Goal: Task Accomplishment & Management: Manage account settings

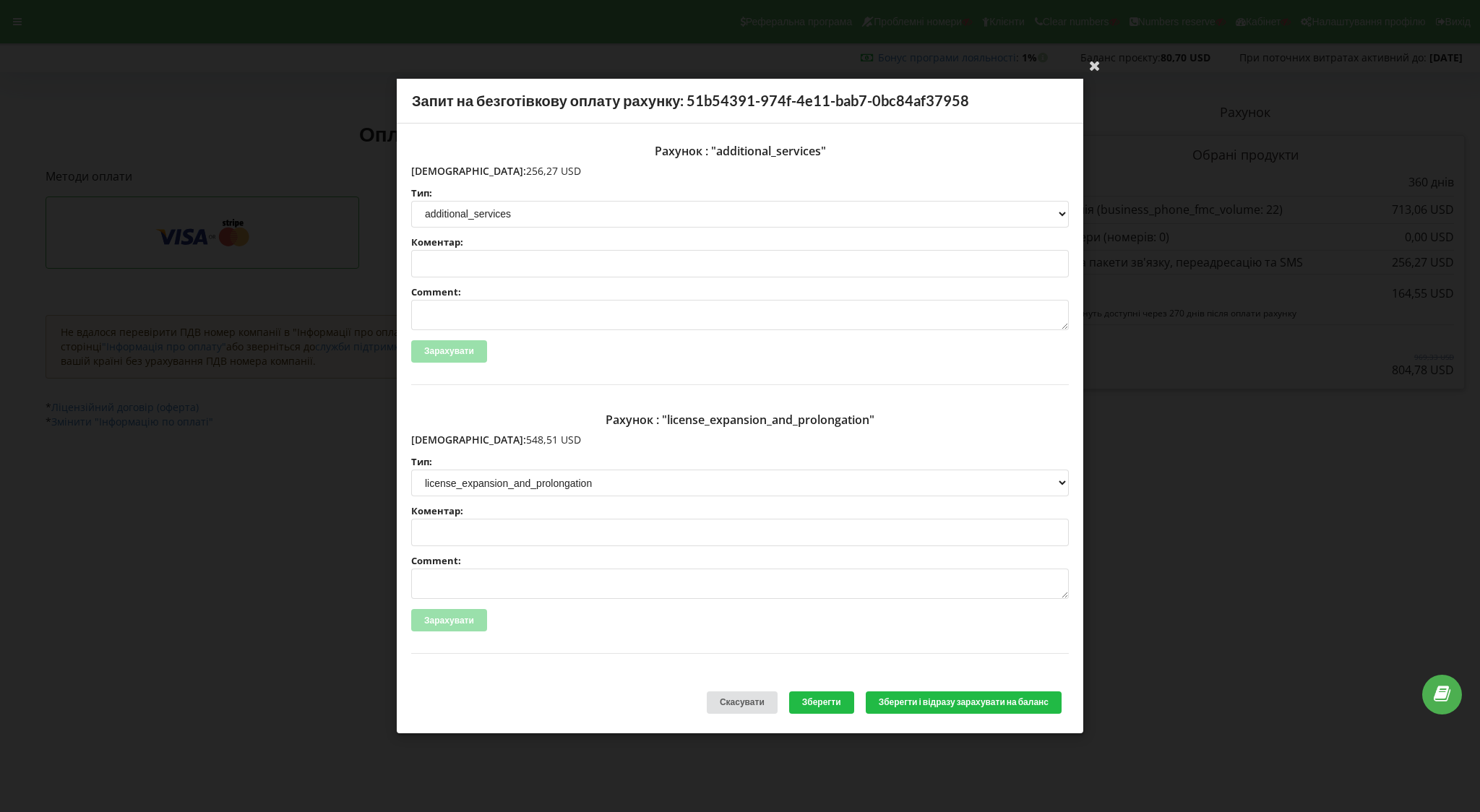
click at [257, 429] on div "Ваша електронна адреса успішно підтверджена Запит на безготівкову оплату рахунк…" at bounding box center [740, 406] width 1480 height 812
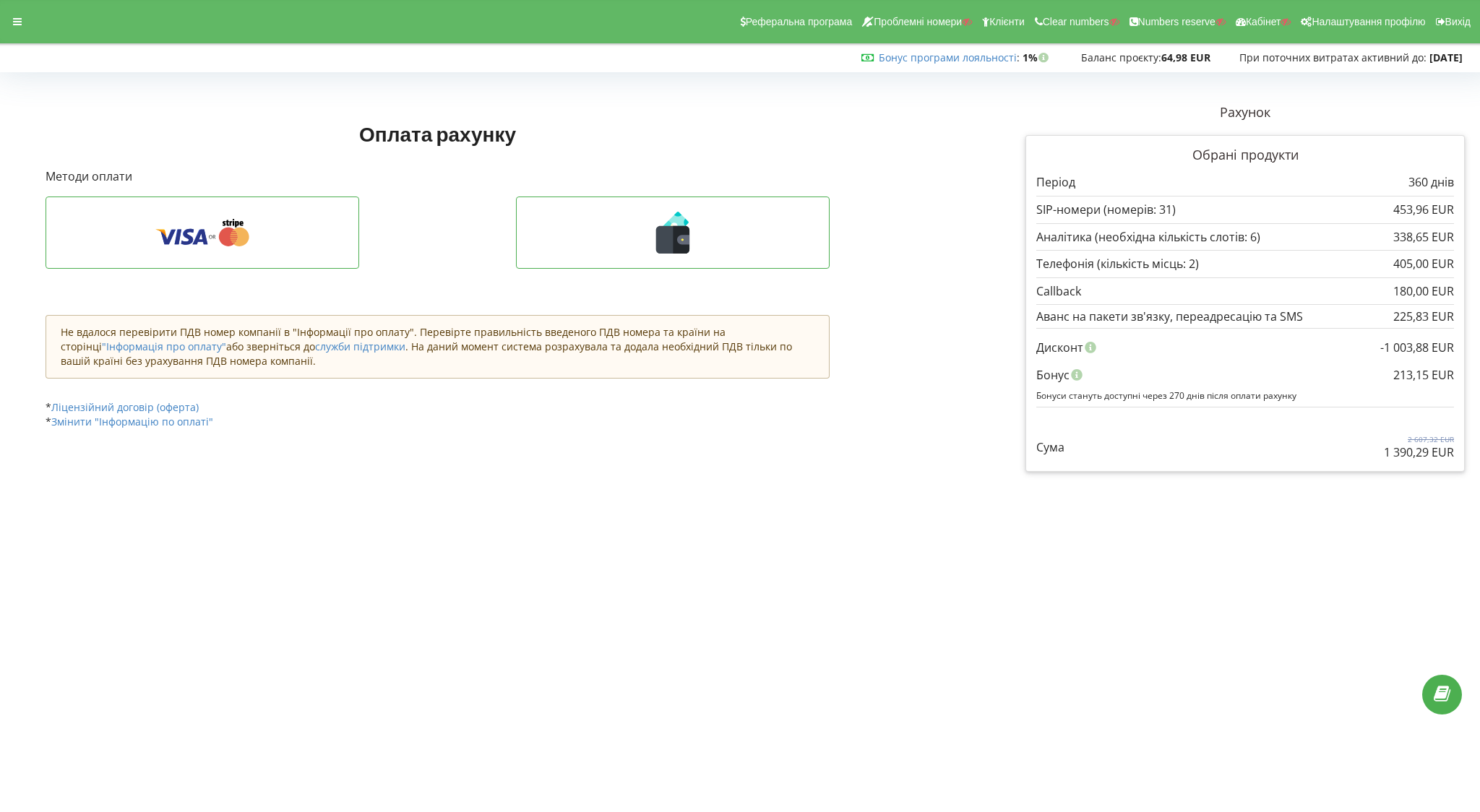
drag, startPoint x: 1370, startPoint y: 447, endPoint x: 1467, endPoint y: 452, distance: 97.1
click at [1467, 452] on div "Рахунок Обрані продукти Період 360 днів 453,96 EUR" at bounding box center [1245, 287] width 459 height 389
copy p "1 390,29 EUR"
